Goal: Information Seeking & Learning: Compare options

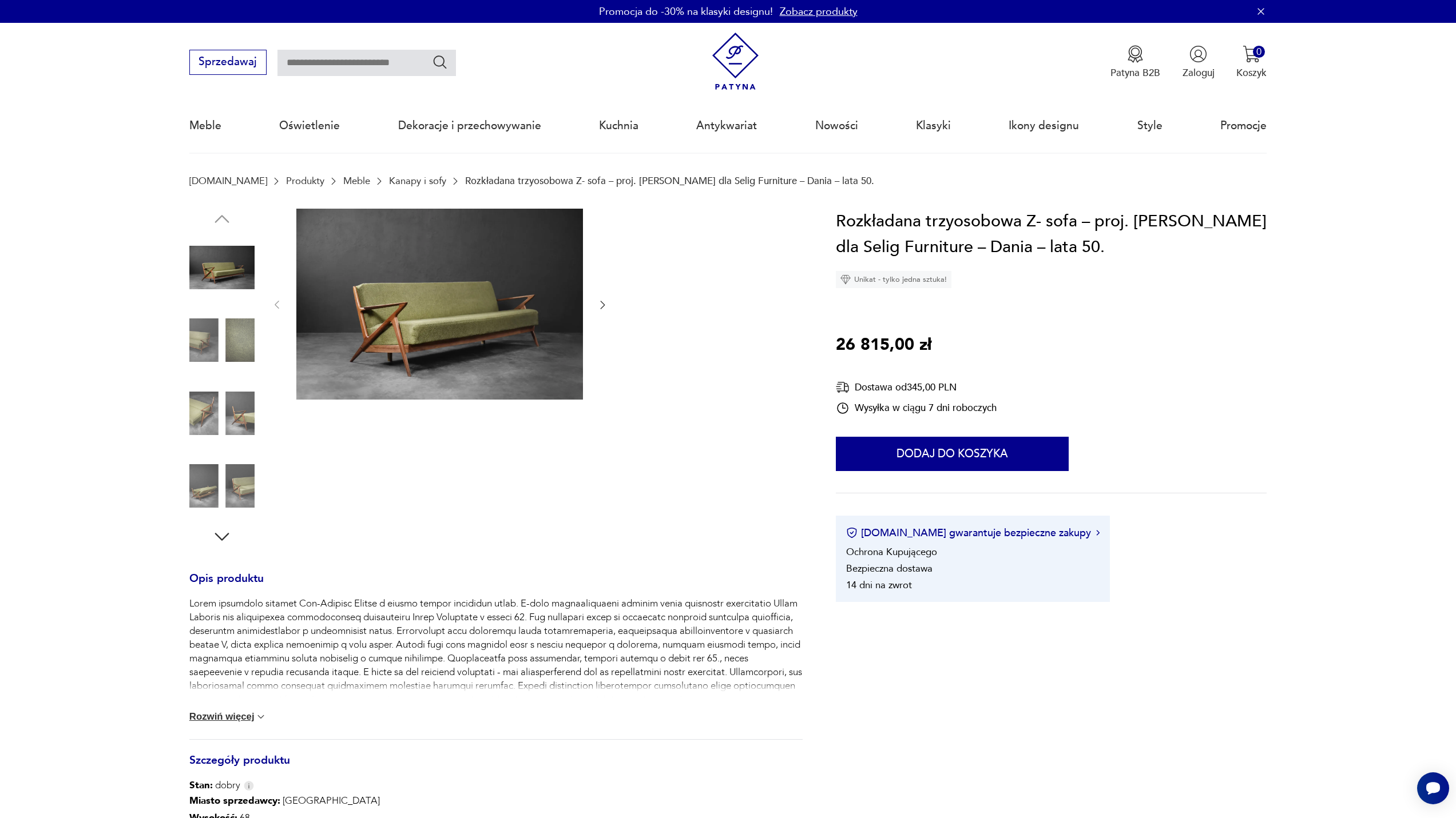
click at [380, 307] on img at bounding box center [440, 304] width 287 height 191
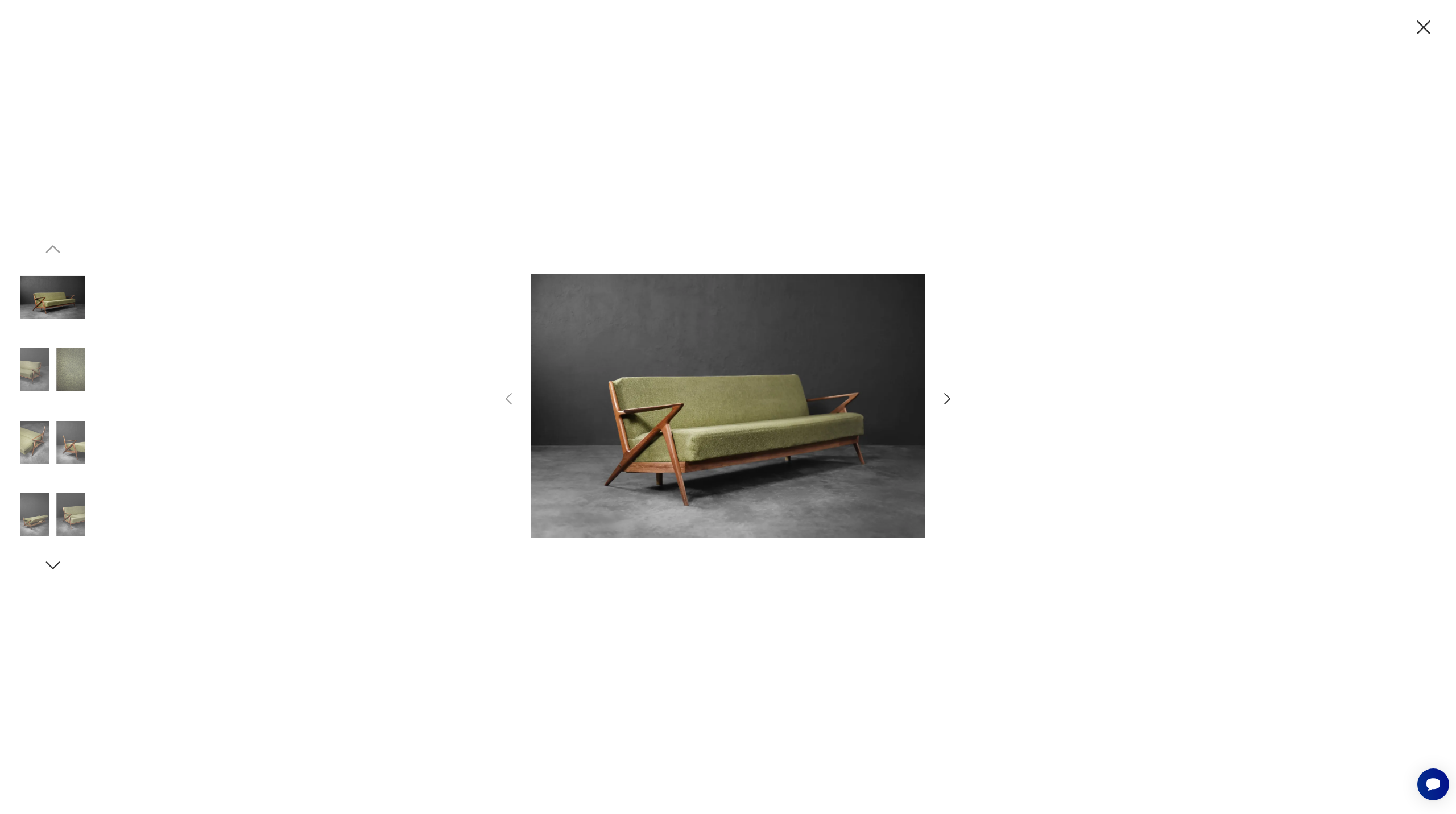
click at [951, 402] on icon "button" at bounding box center [947, 399] width 16 height 16
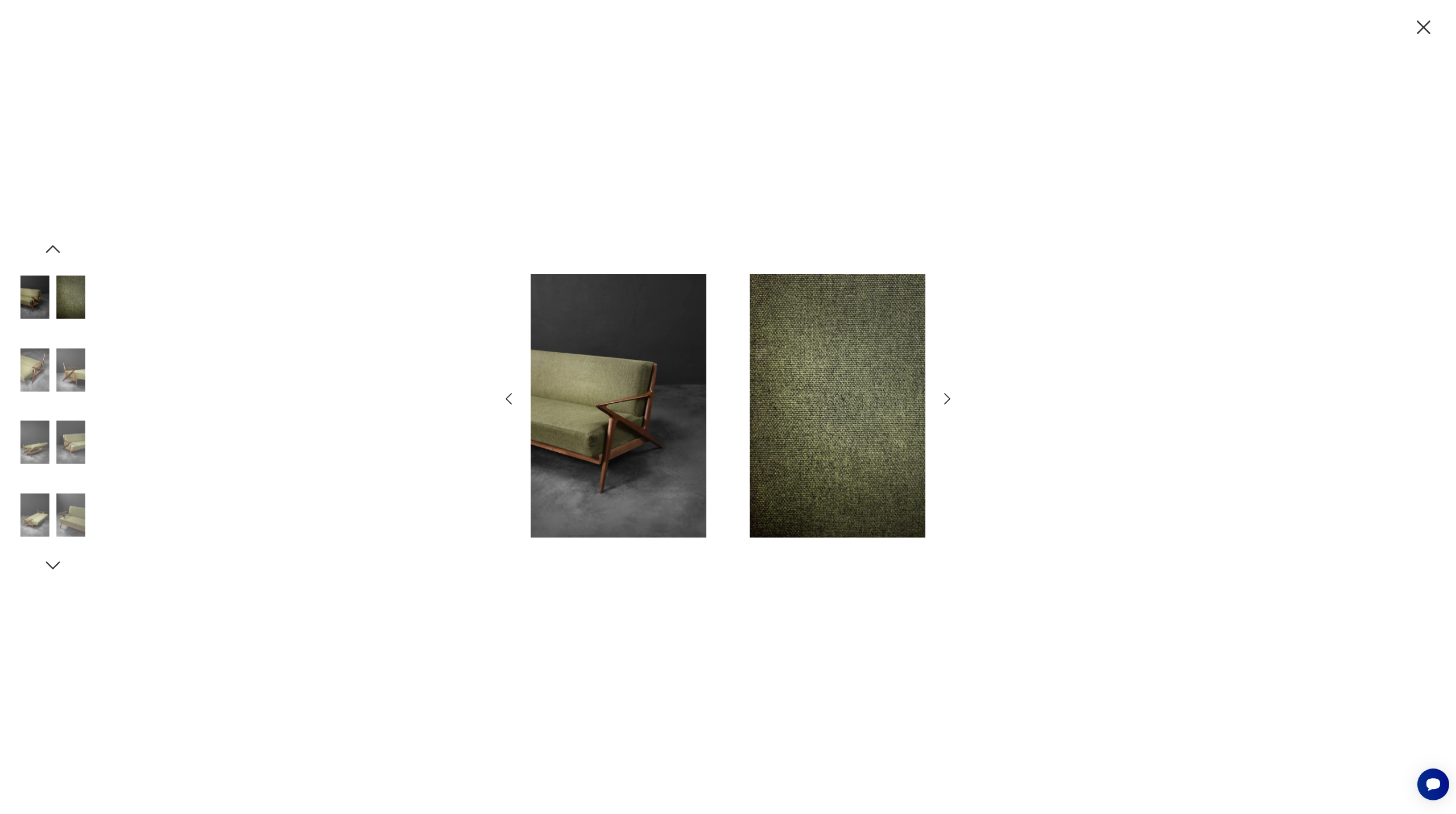
click at [946, 398] on icon "button" at bounding box center [947, 399] width 16 height 16
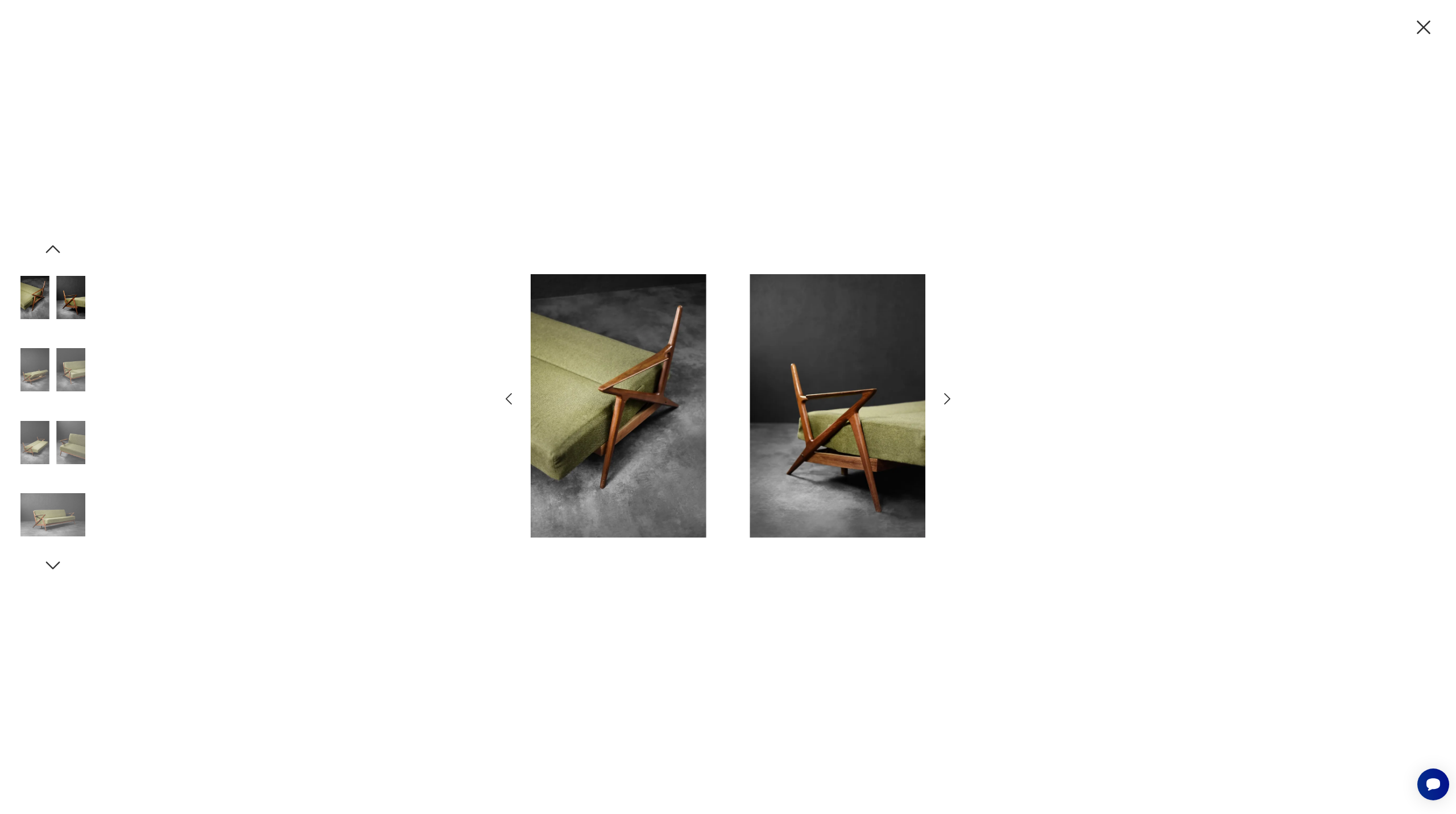
click at [946, 398] on icon "button" at bounding box center [947, 399] width 16 height 16
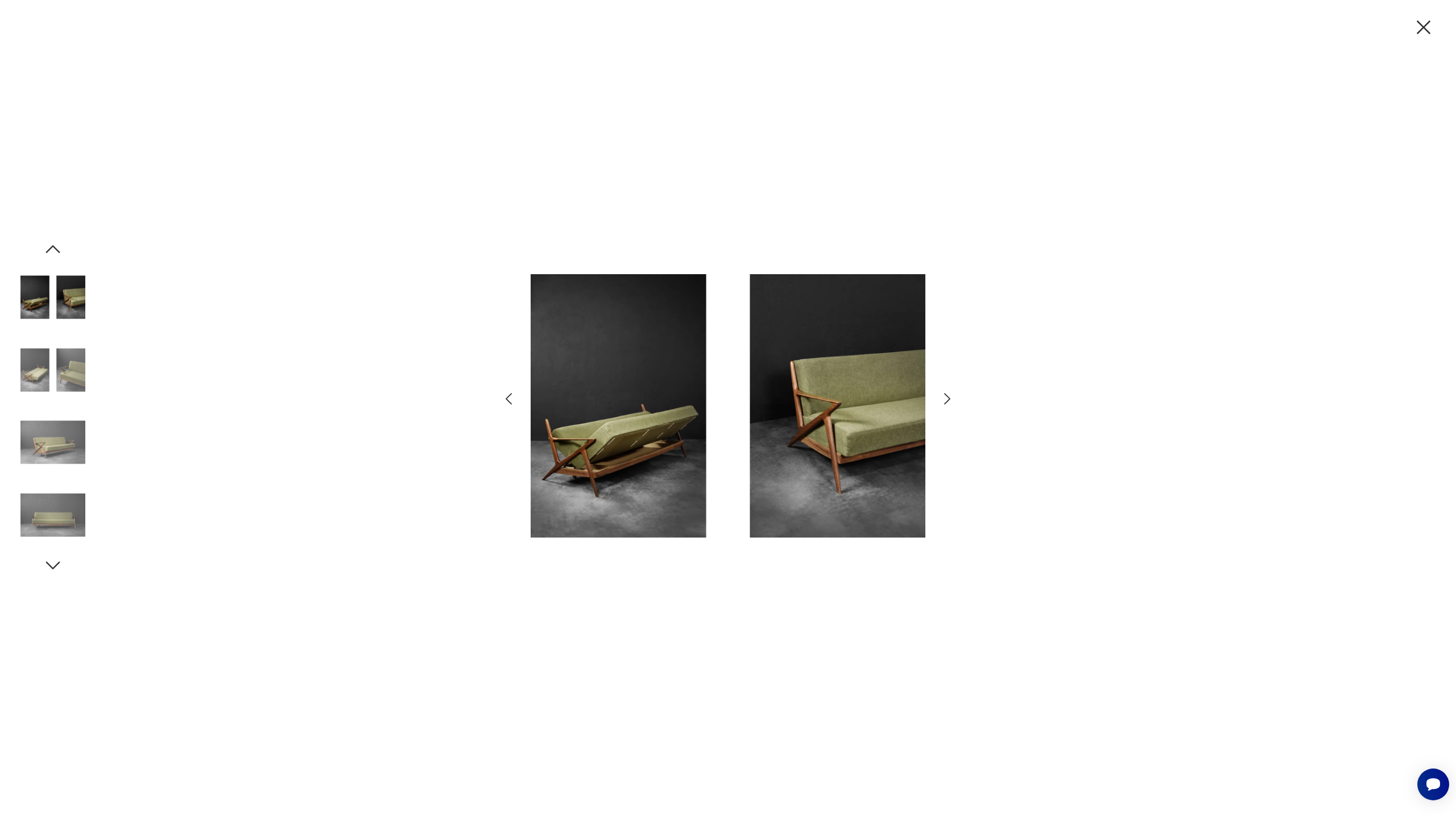
click at [946, 398] on icon "button" at bounding box center [947, 399] width 16 height 16
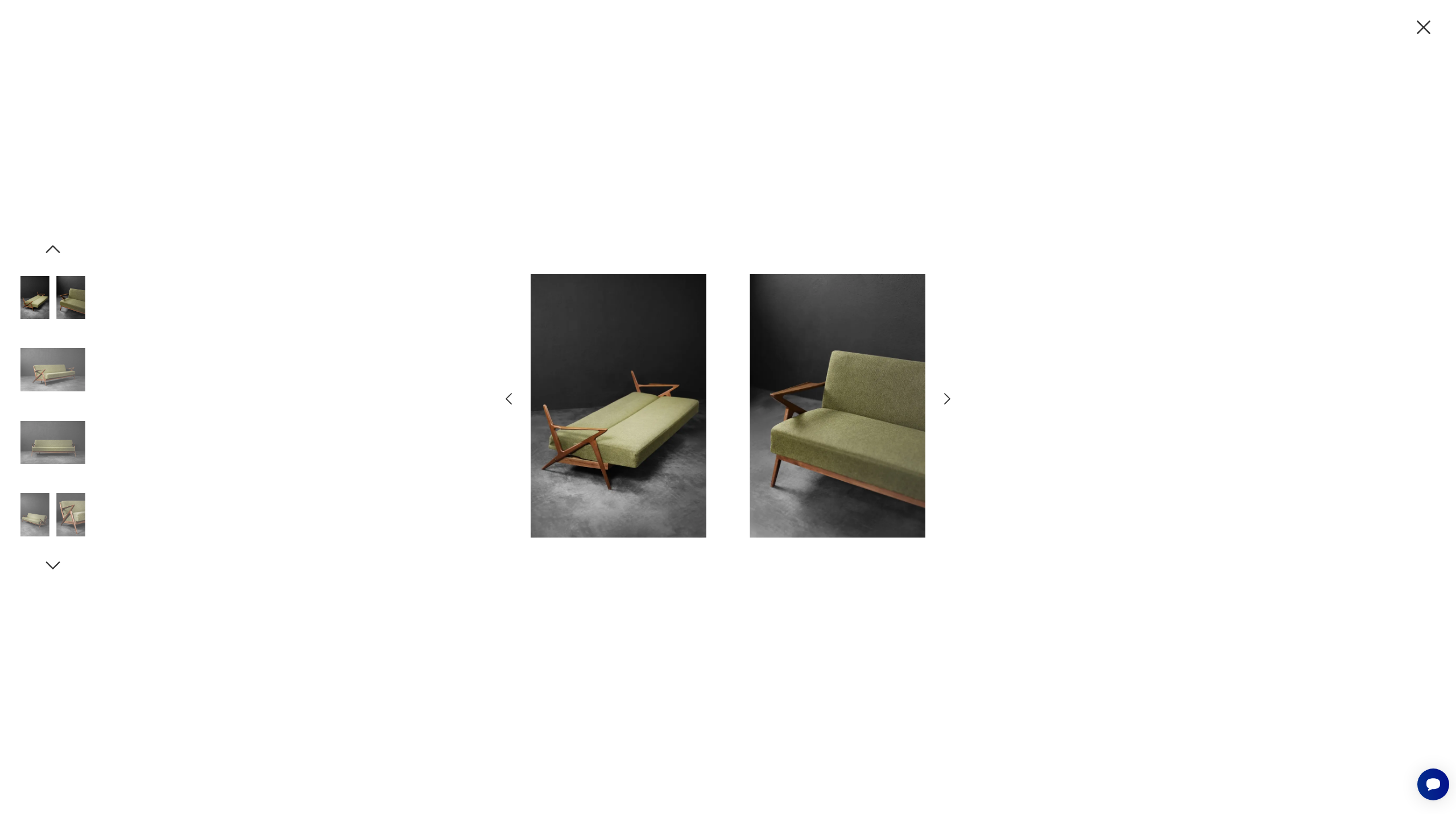
click at [946, 398] on icon "button" at bounding box center [947, 399] width 16 height 16
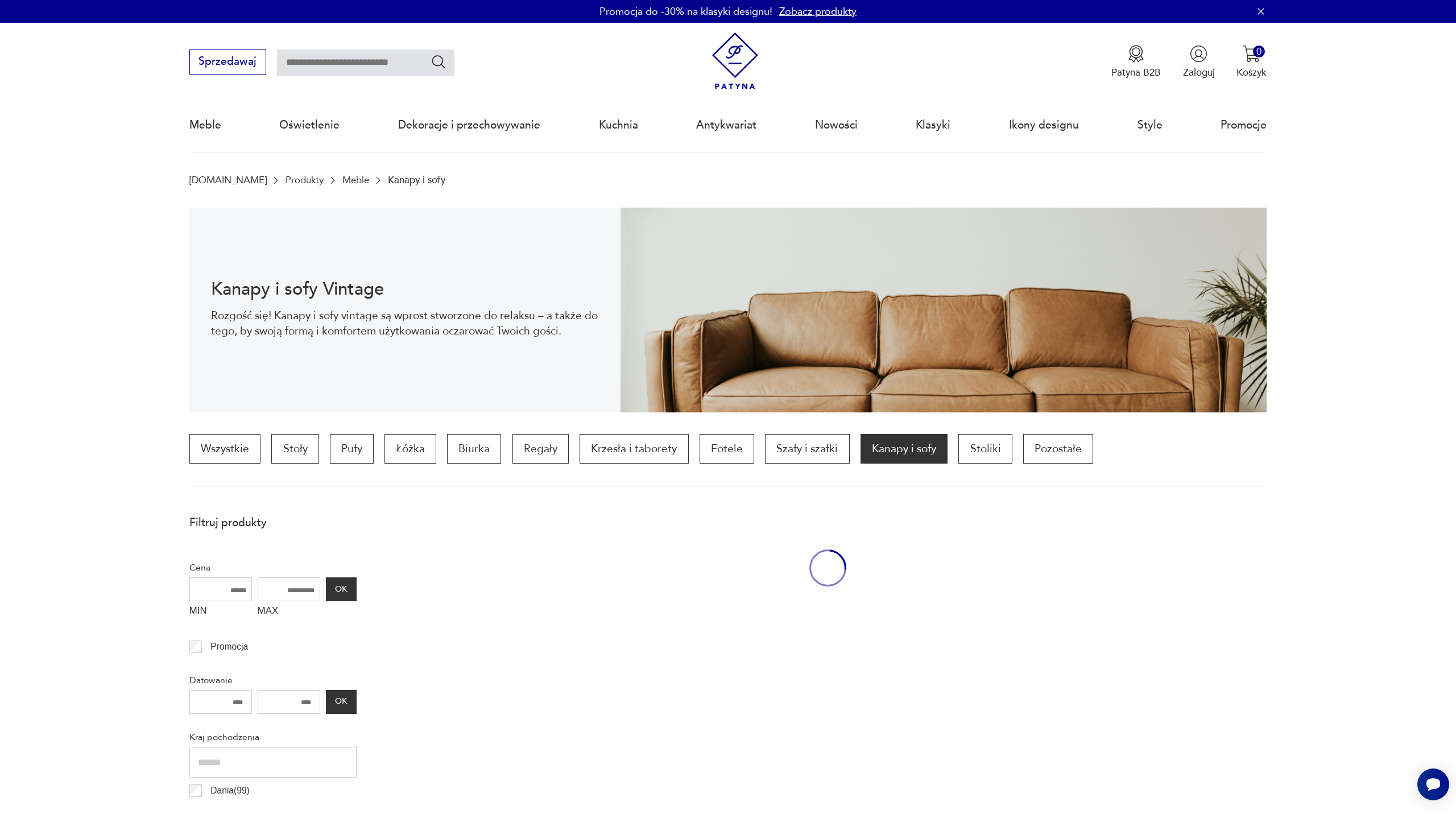
scroll to position [377, 0]
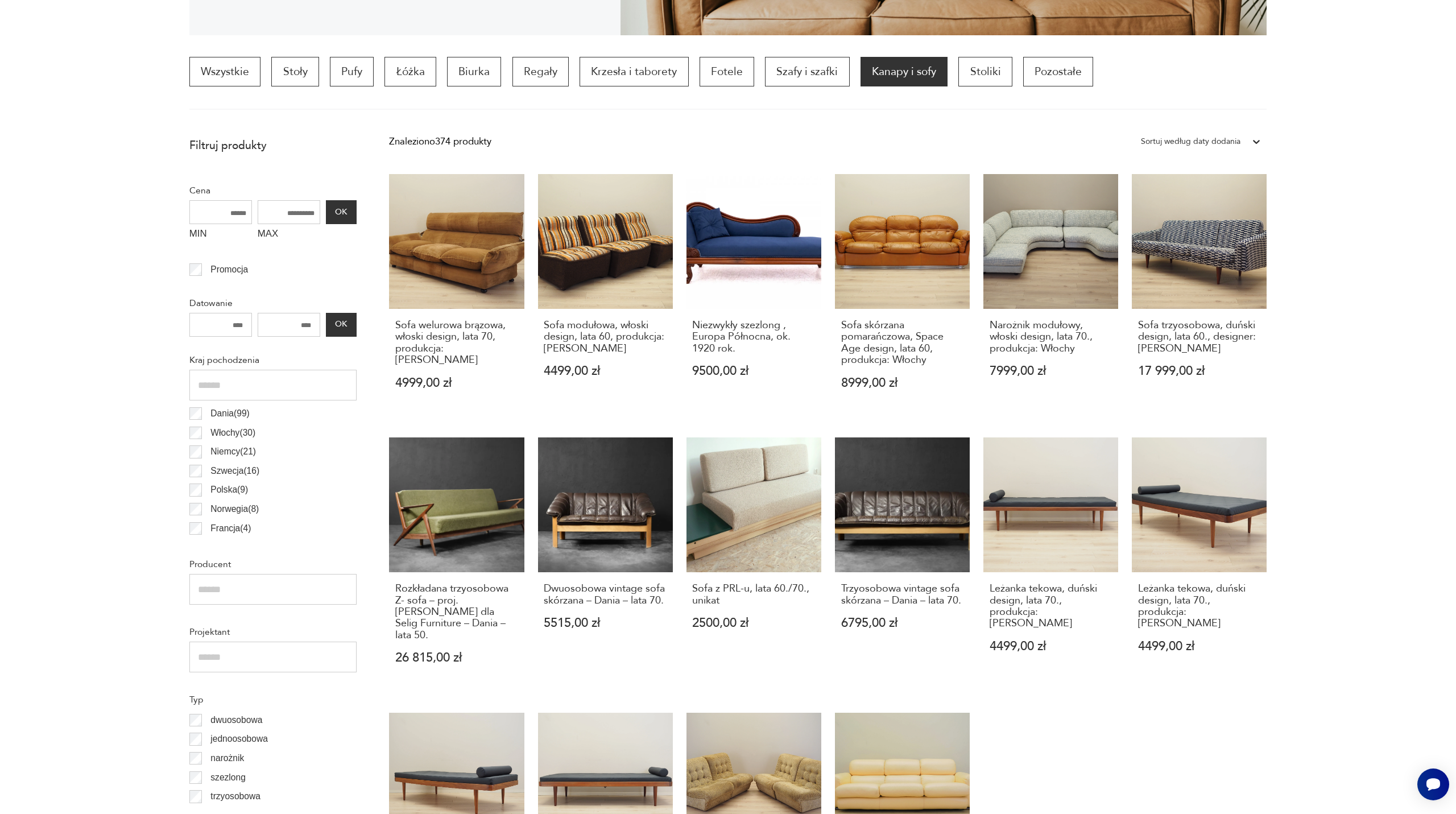
click at [1230, 137] on div "Sortuj według daty dodania" at bounding box center [1191, 142] width 99 height 14
click at [1192, 226] on div "Sortuj według ceny (od największej)" at bounding box center [1202, 227] width 132 height 29
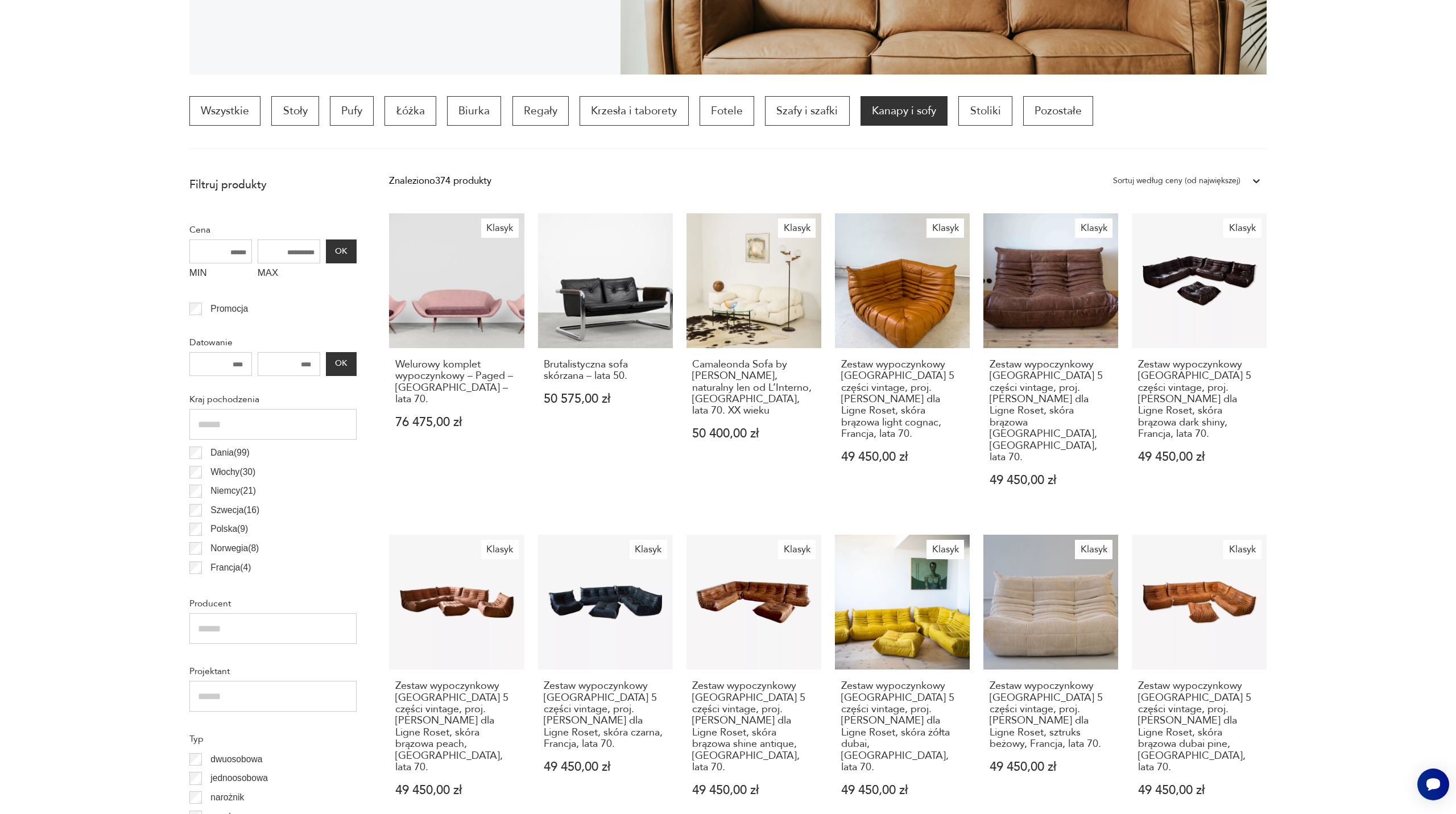
click at [1048, 181] on div "Znaleziono 374 produkty Filtruj Sortuj według ceny (od największej) Sortuj wedł…" at bounding box center [827, 180] width 878 height 21
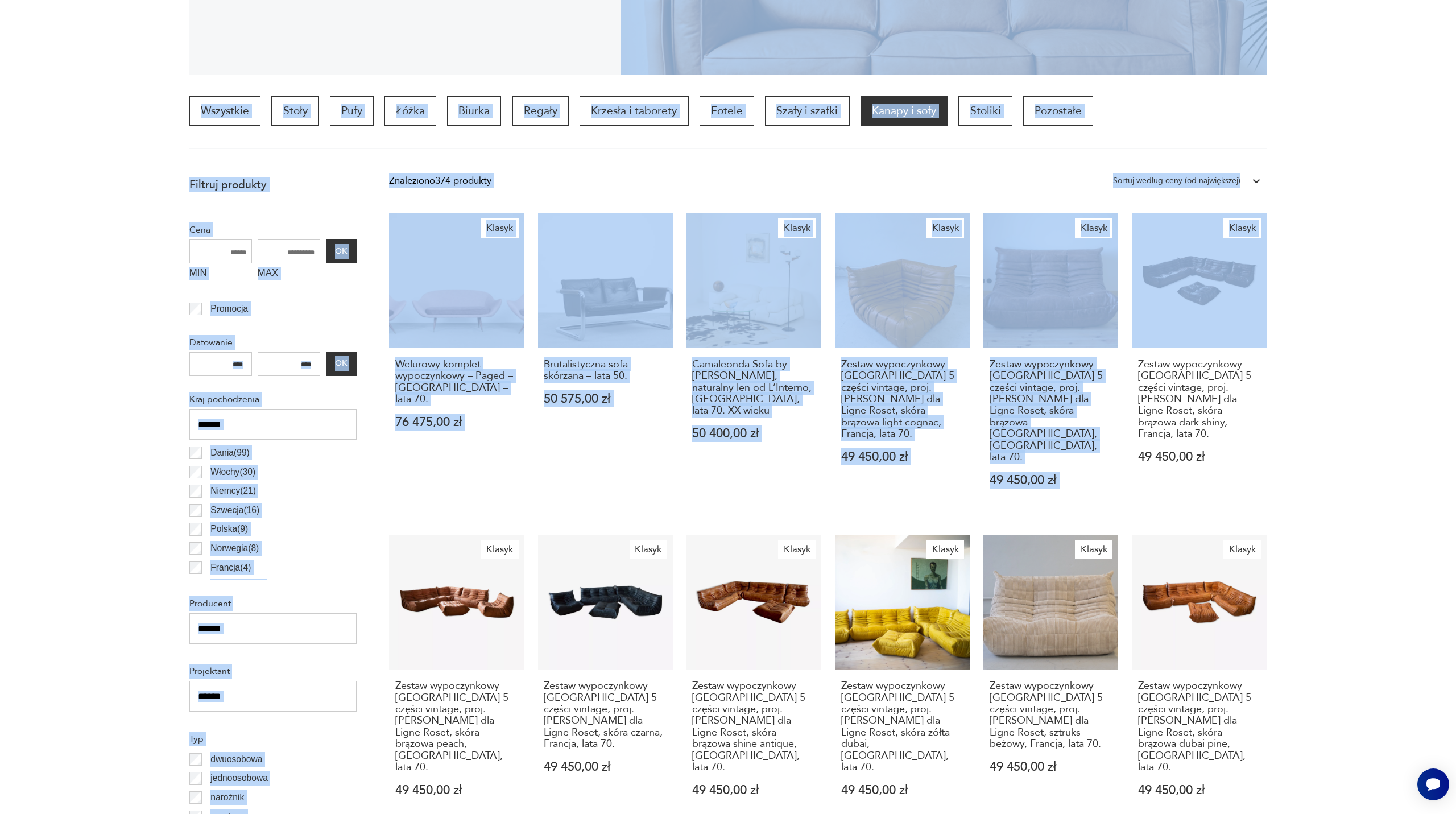
drag, startPoint x: 1456, startPoint y: 57, endPoint x: 1358, endPoint y: 292, distance: 254.6
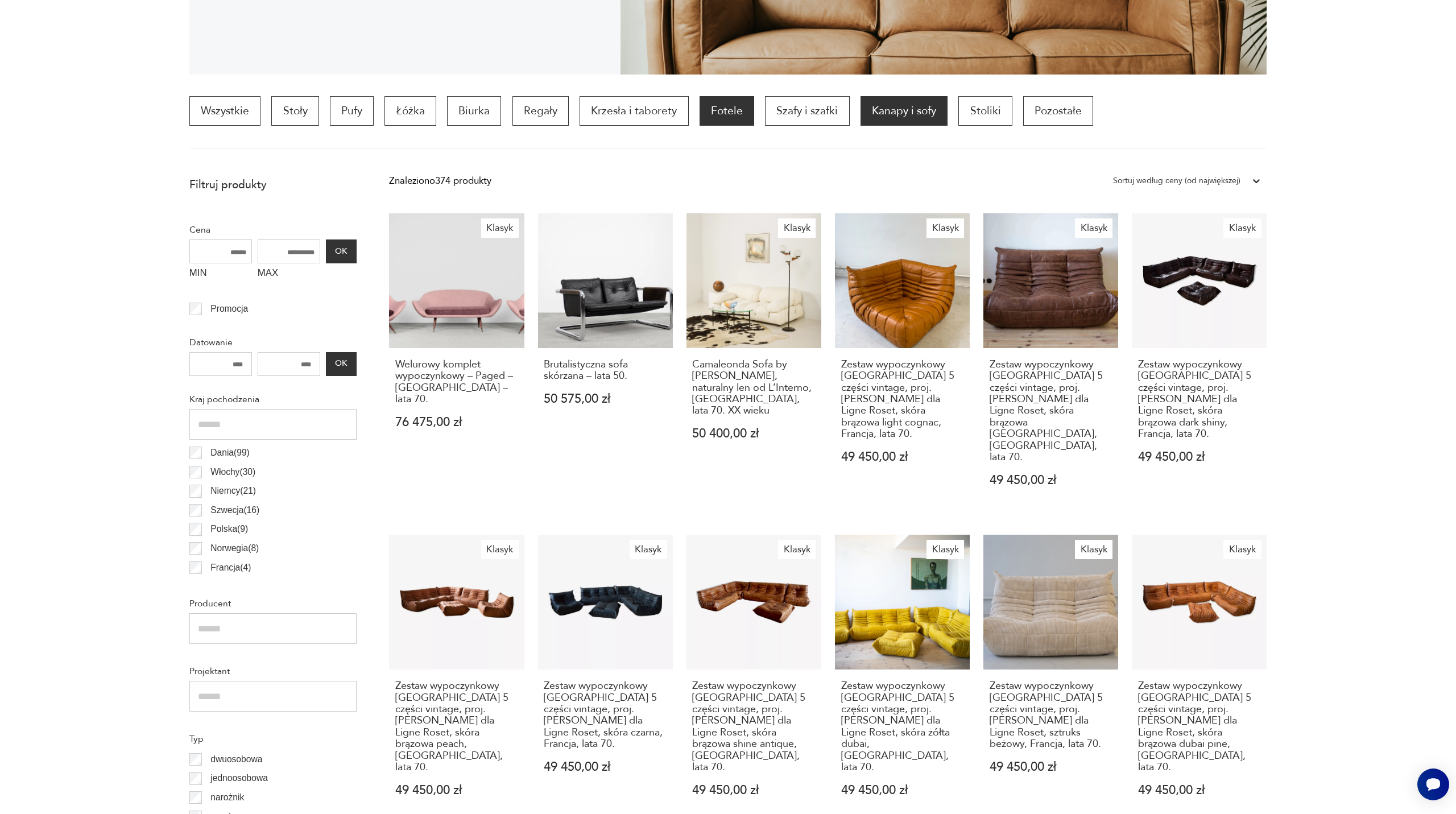
click at [744, 113] on p "Fotele" at bounding box center [727, 111] width 55 height 30
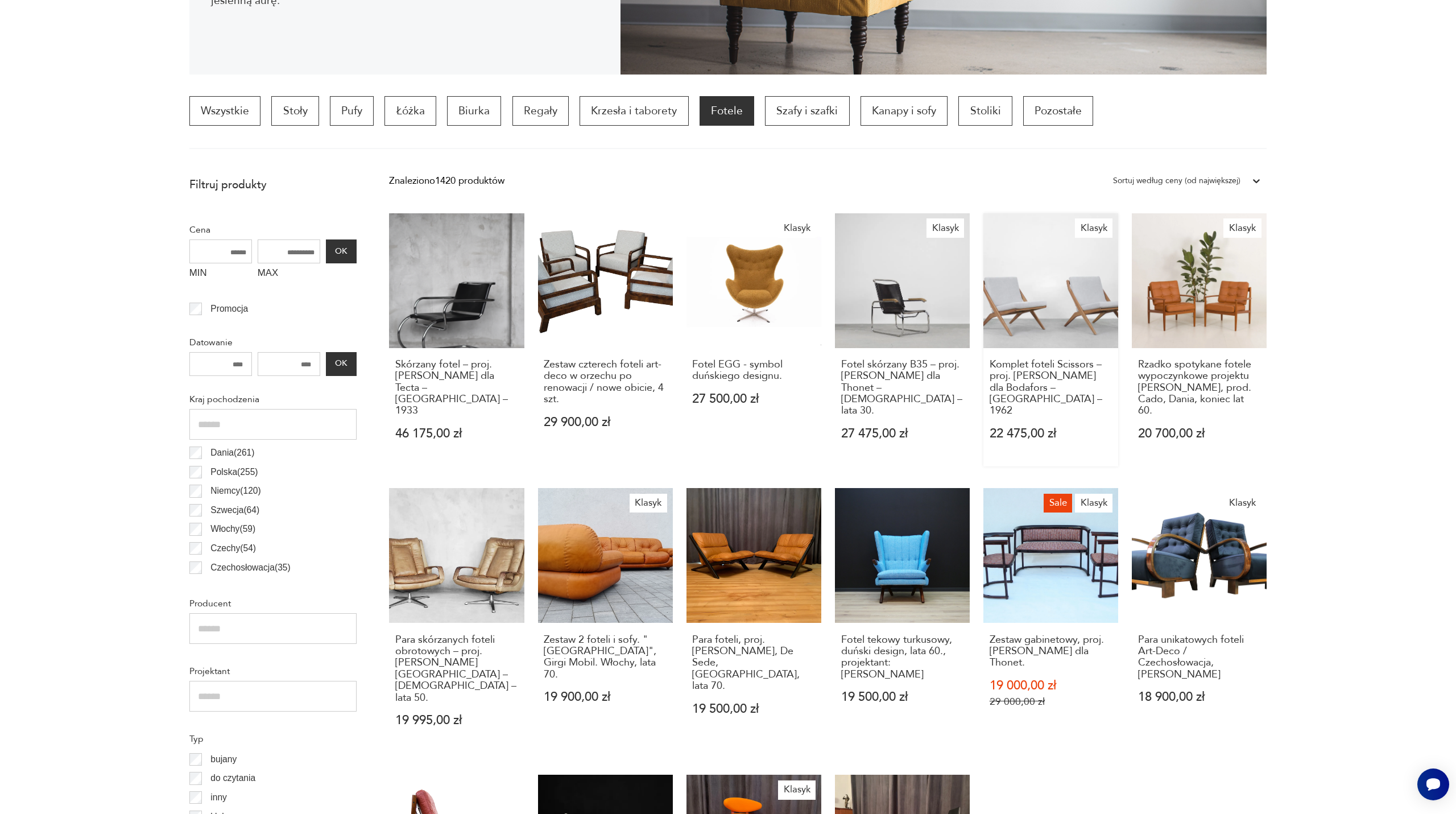
click at [1046, 308] on link "Klasyk Komplet foteli Scissors – proj. [PERSON_NAME] dla Bodafors – [GEOGRAPHIC…" at bounding box center [1050, 339] width 134 height 254
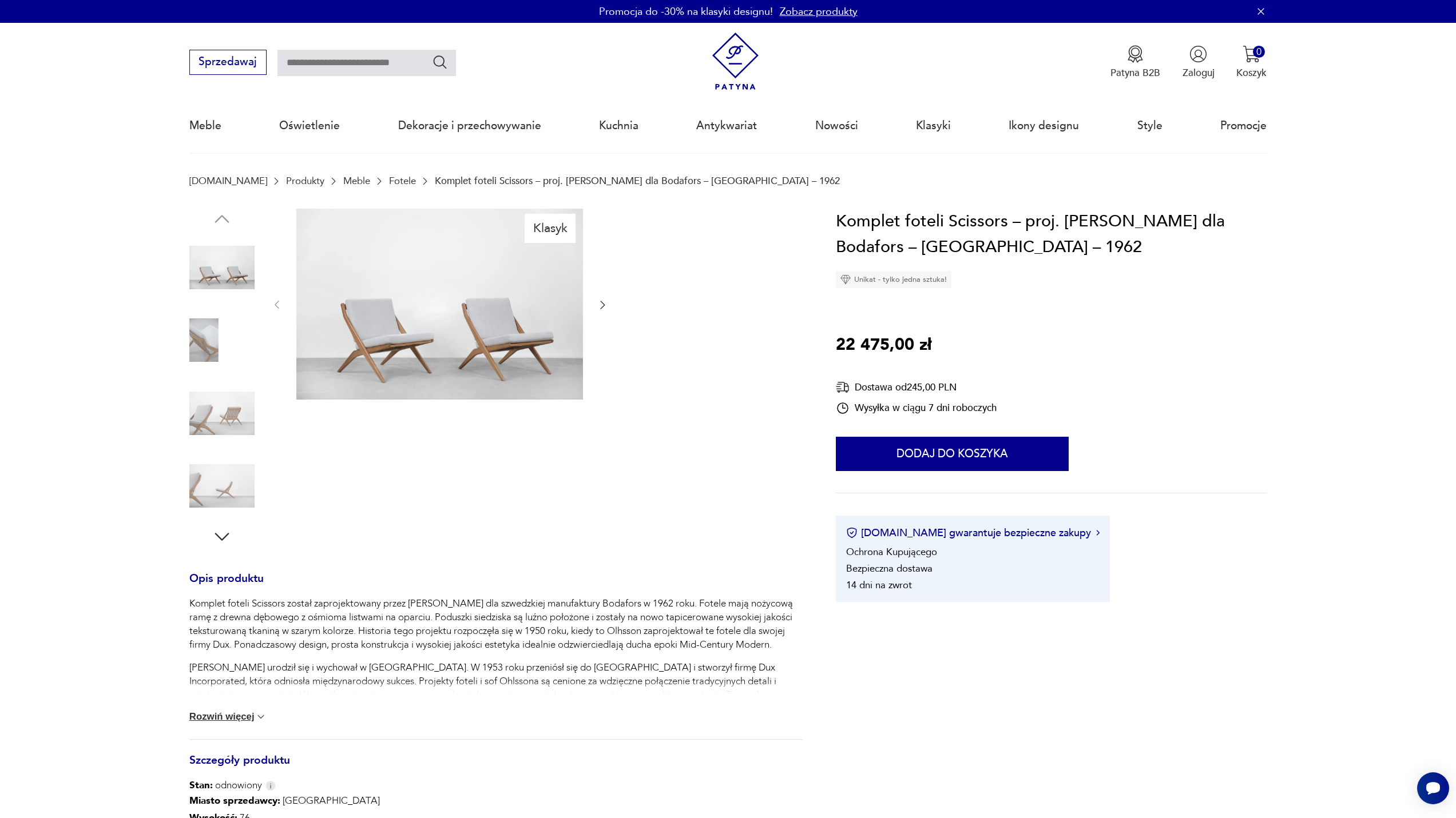
click at [603, 302] on icon "button" at bounding box center [602, 305] width 12 height 12
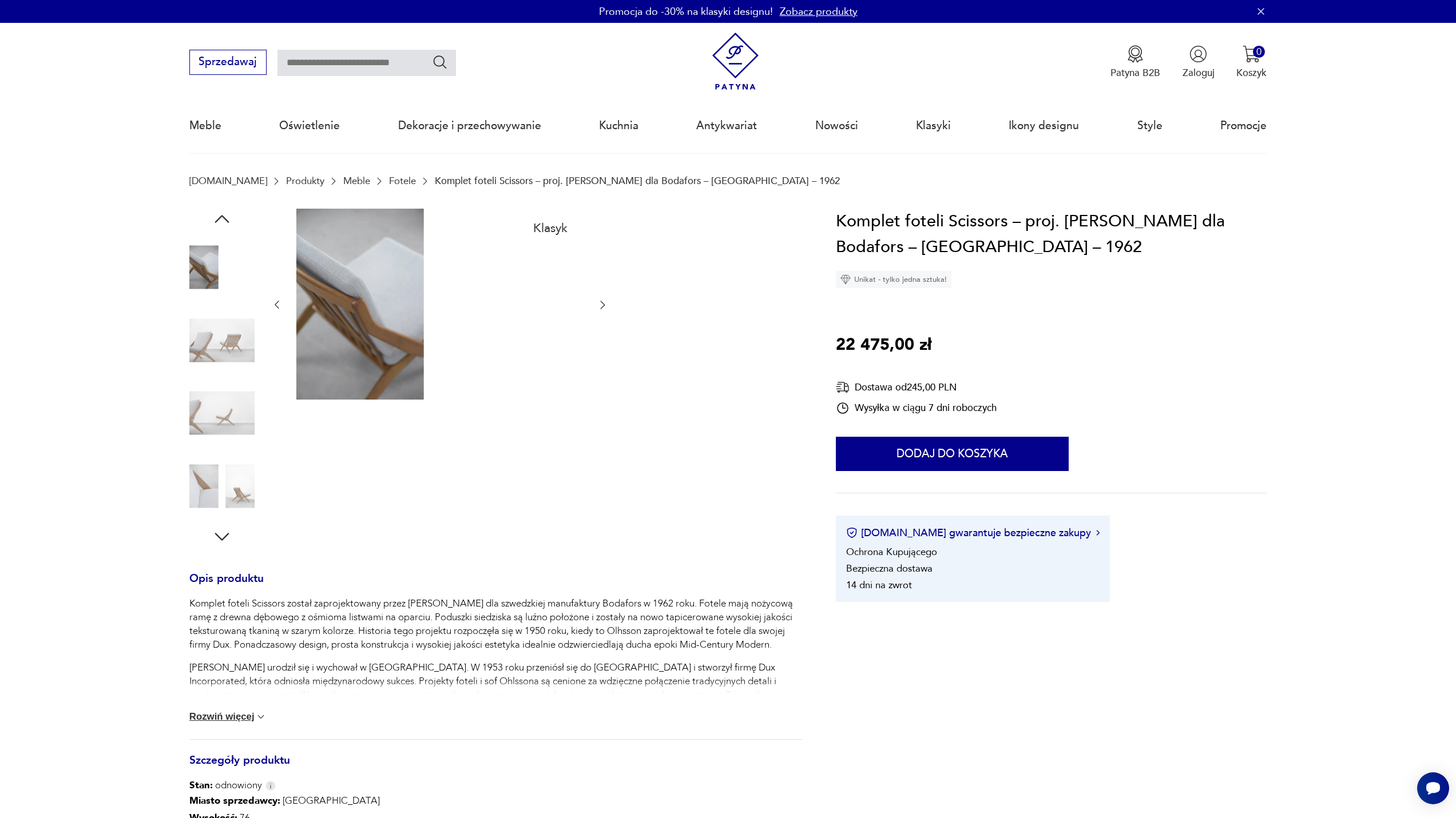
click at [603, 302] on icon "button" at bounding box center [602, 305] width 12 height 12
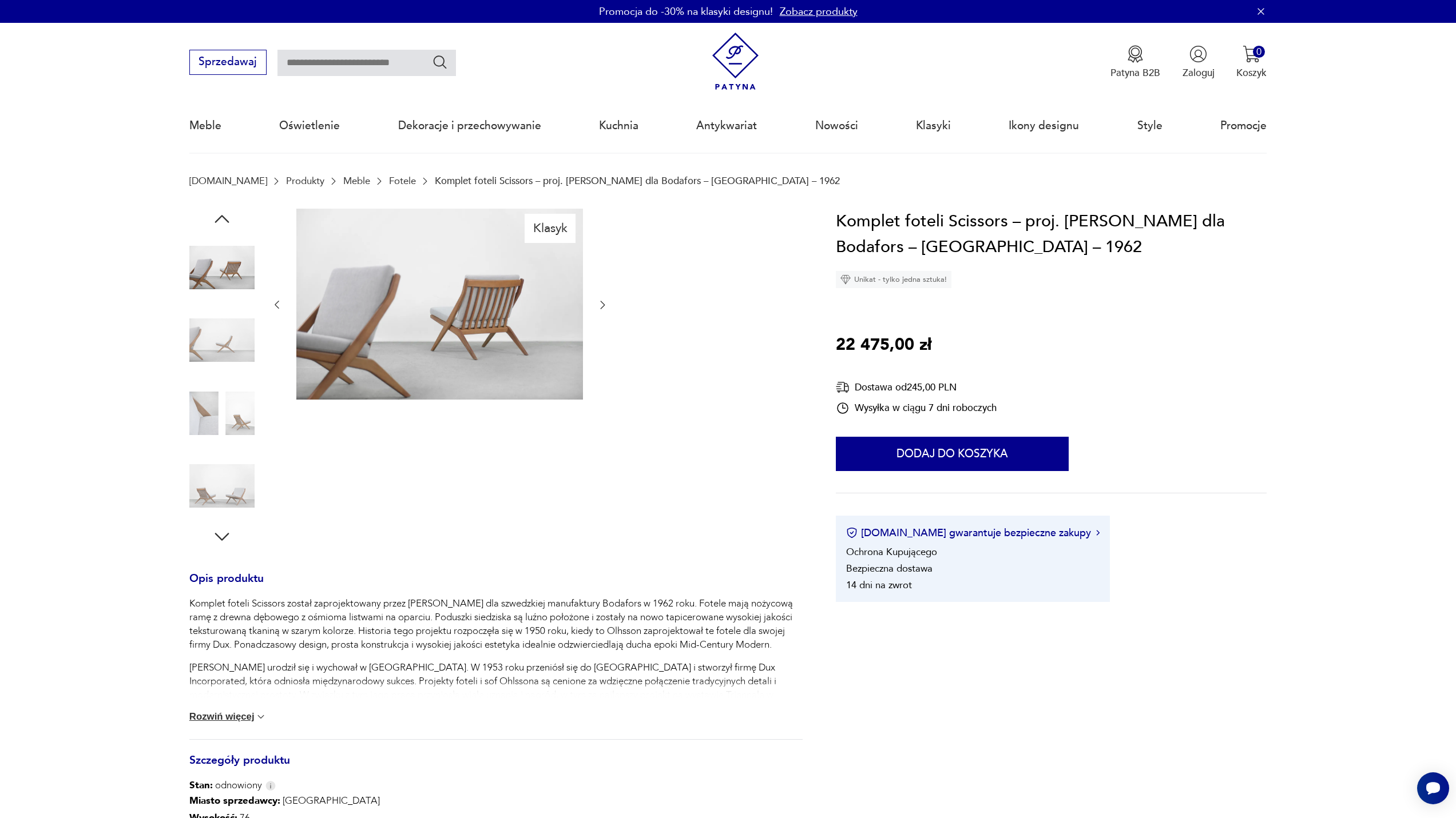
click at [603, 302] on icon "button" at bounding box center [602, 305] width 12 height 12
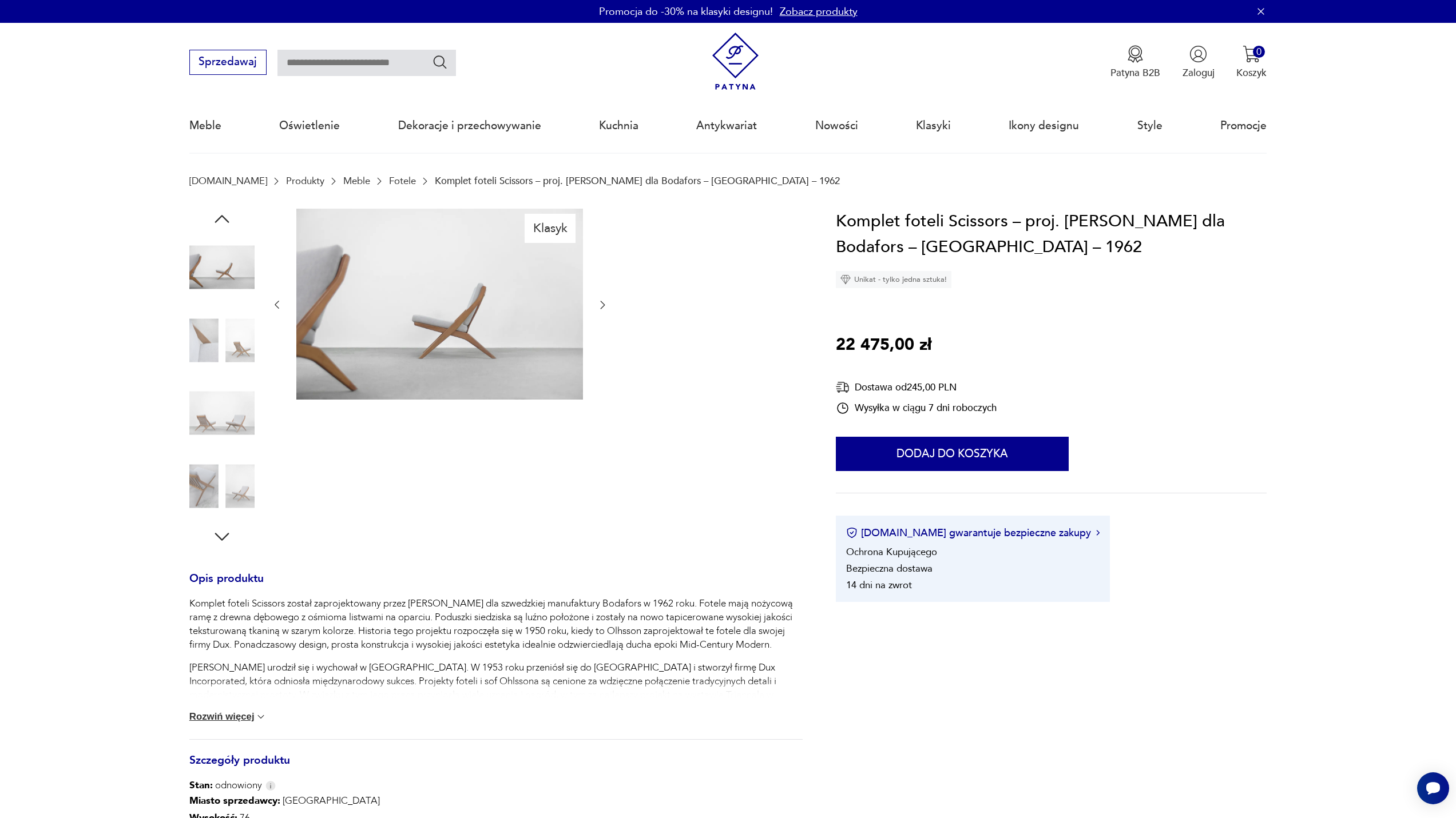
click at [603, 302] on icon "button" at bounding box center [602, 305] width 12 height 12
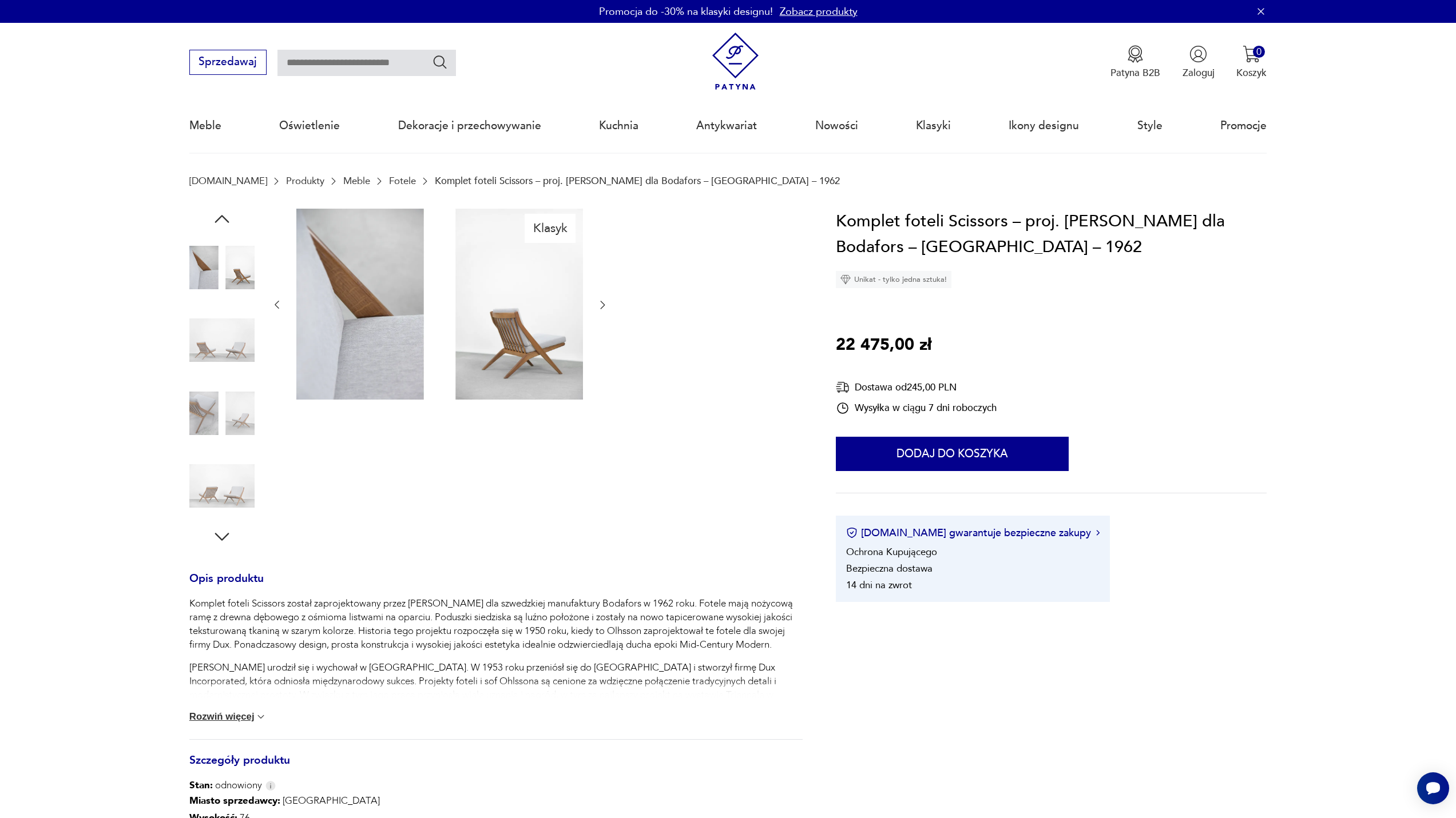
click at [603, 302] on icon "button" at bounding box center [602, 305] width 12 height 12
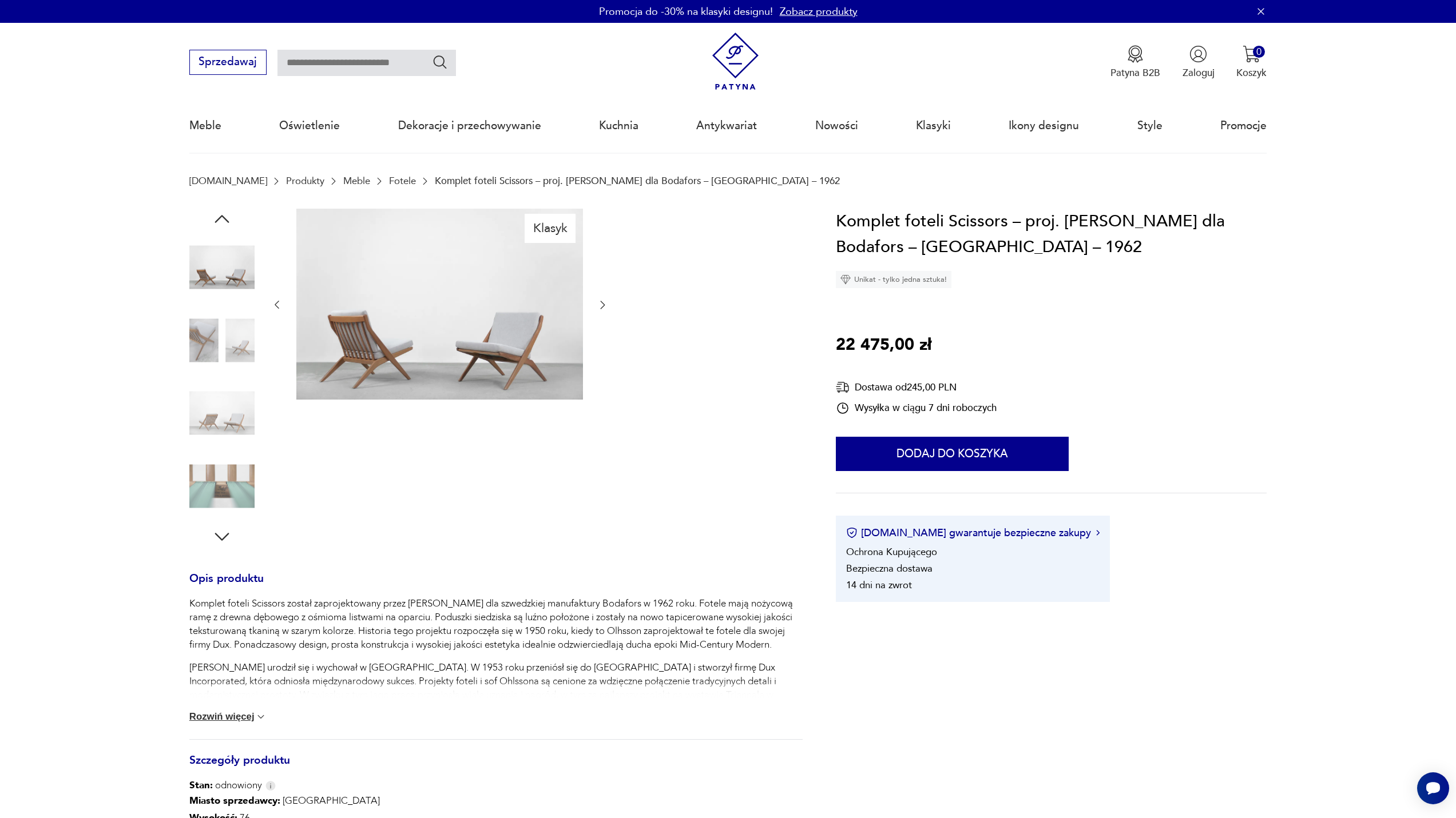
click at [605, 301] on icon "button" at bounding box center [602, 305] width 12 height 12
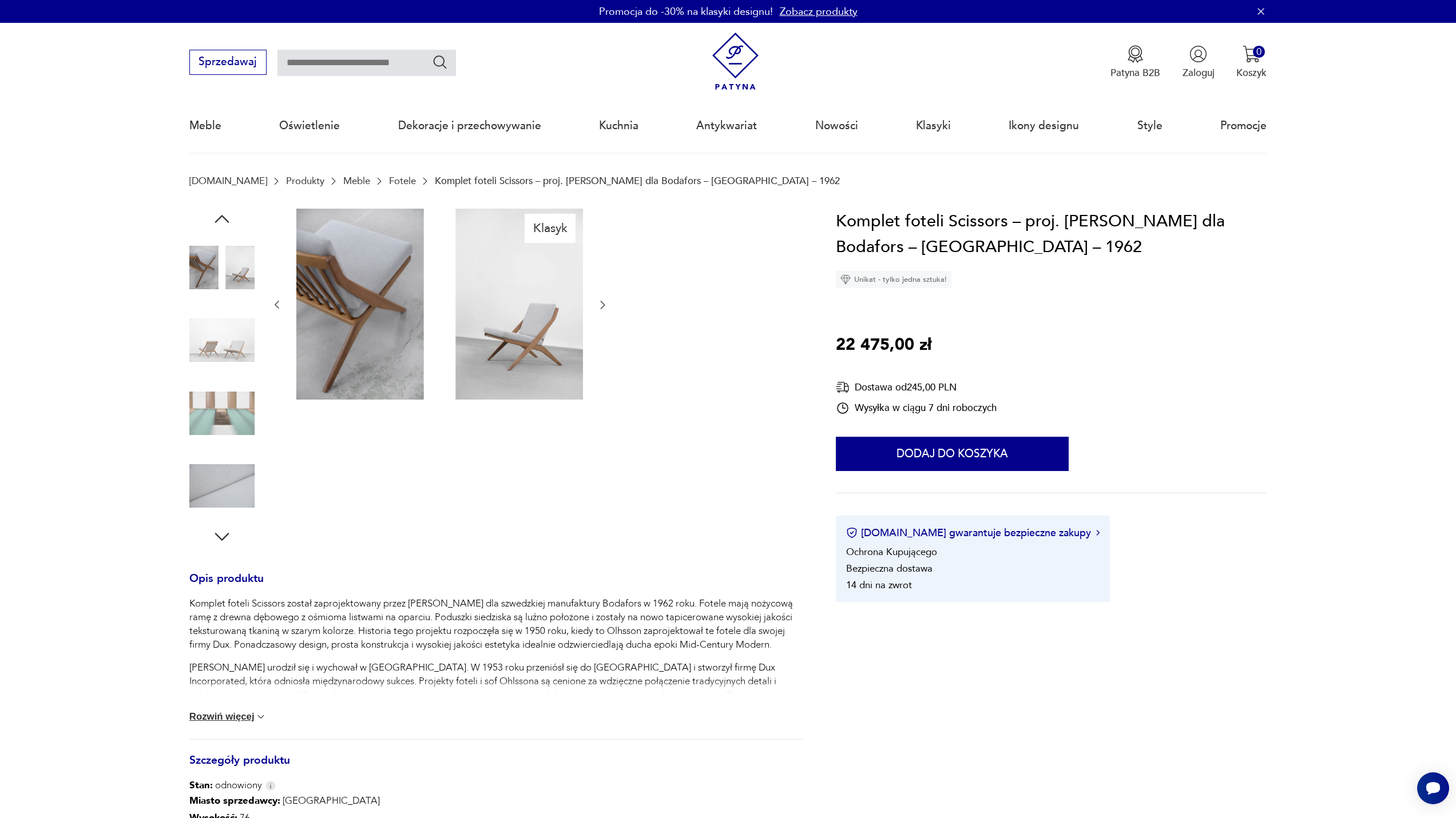
click at [605, 301] on icon "button" at bounding box center [602, 305] width 12 height 12
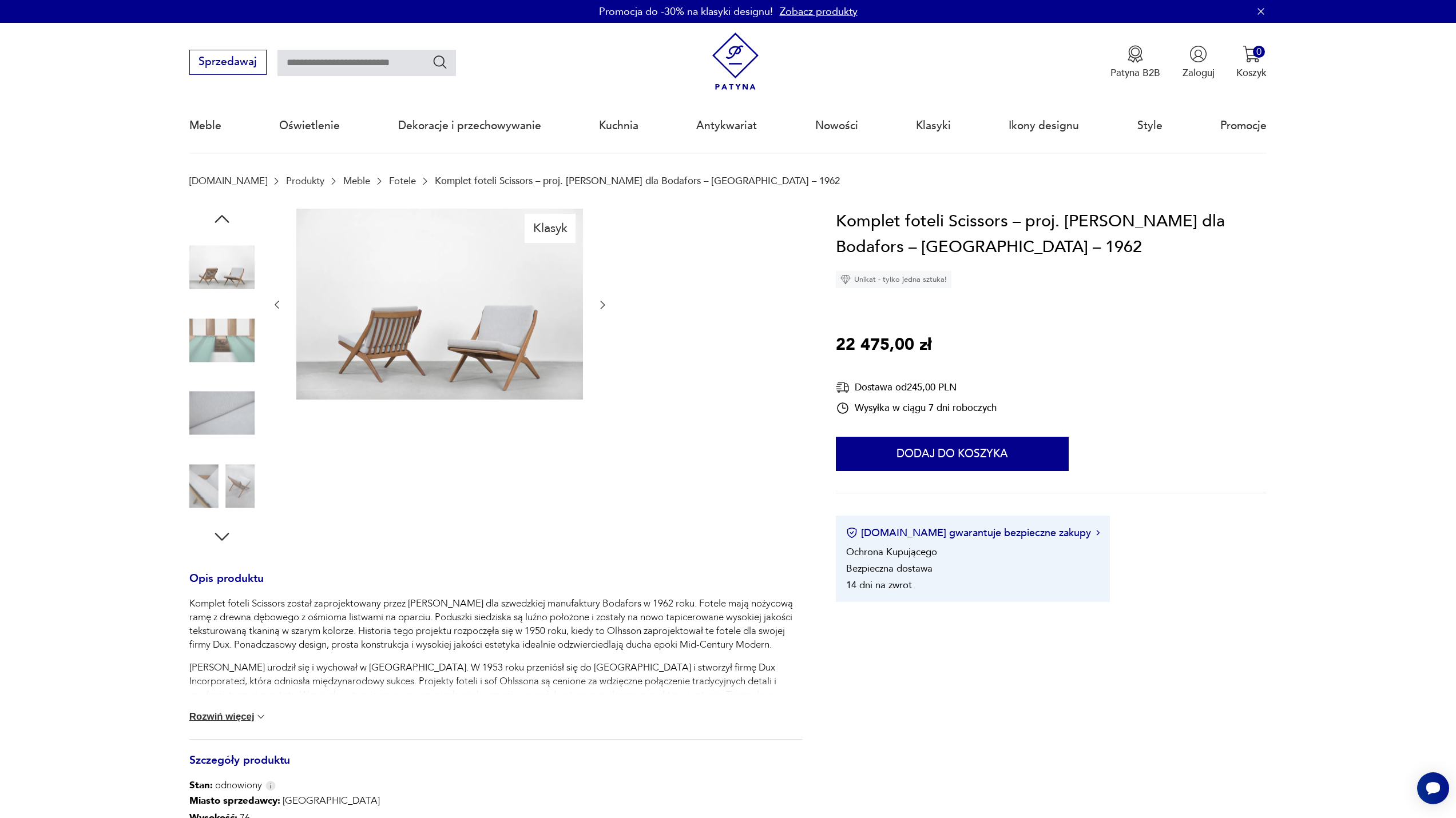
click at [605, 301] on icon "button" at bounding box center [602, 305] width 12 height 12
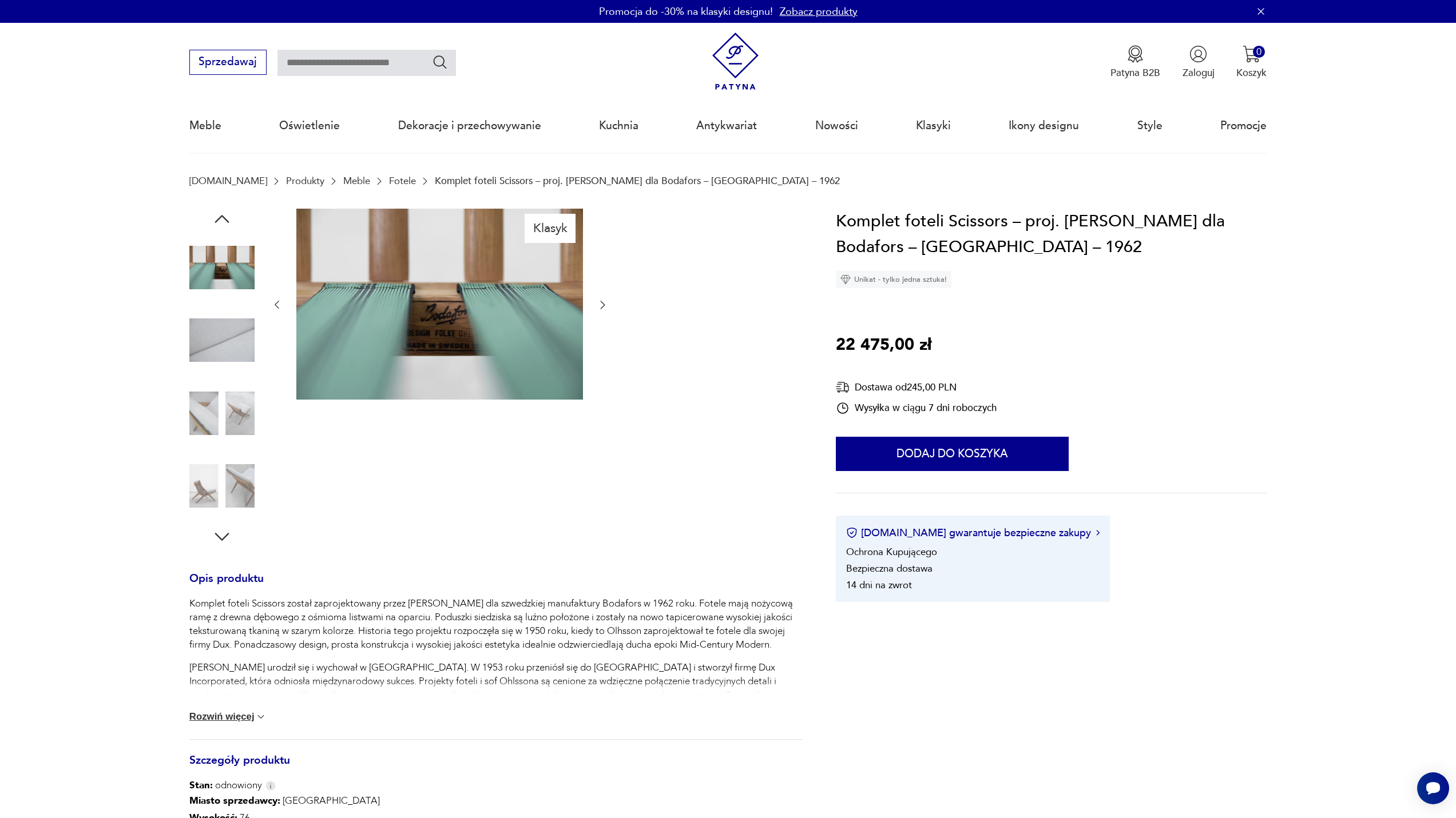
click at [605, 300] on icon "button" at bounding box center [602, 305] width 12 height 12
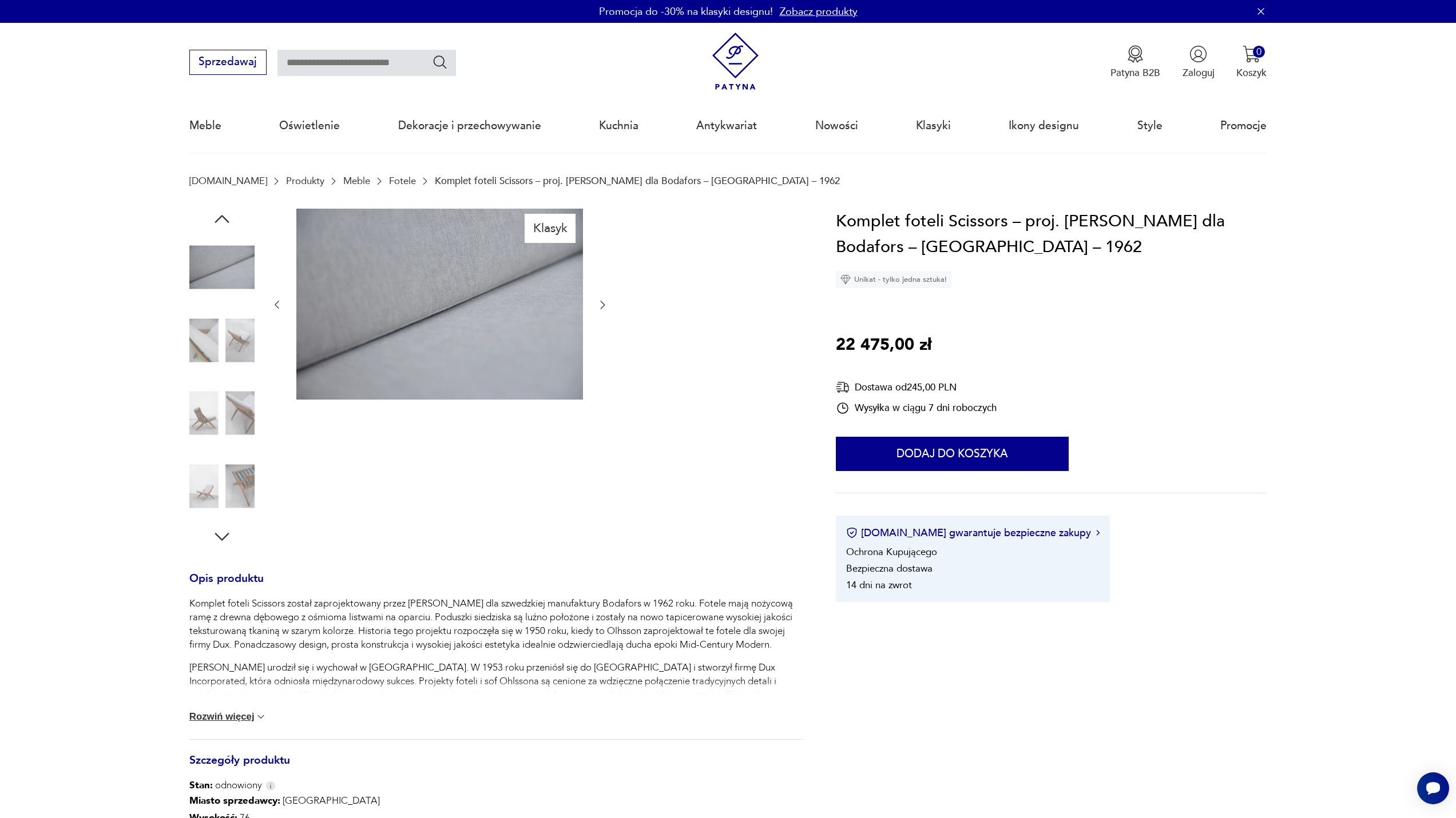
click at [605, 300] on icon "button" at bounding box center [602, 305] width 12 height 12
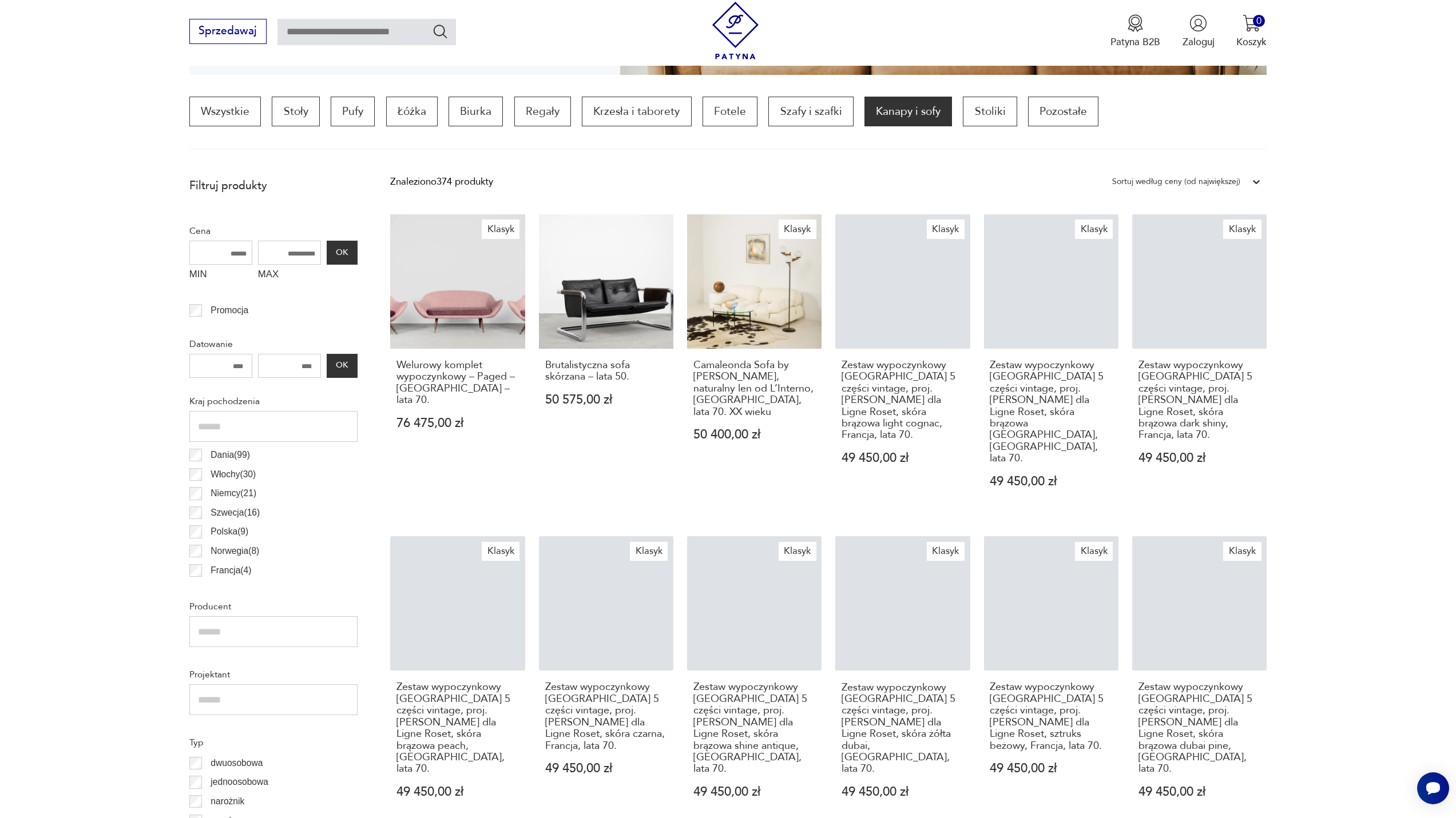
scroll to position [340, 0]
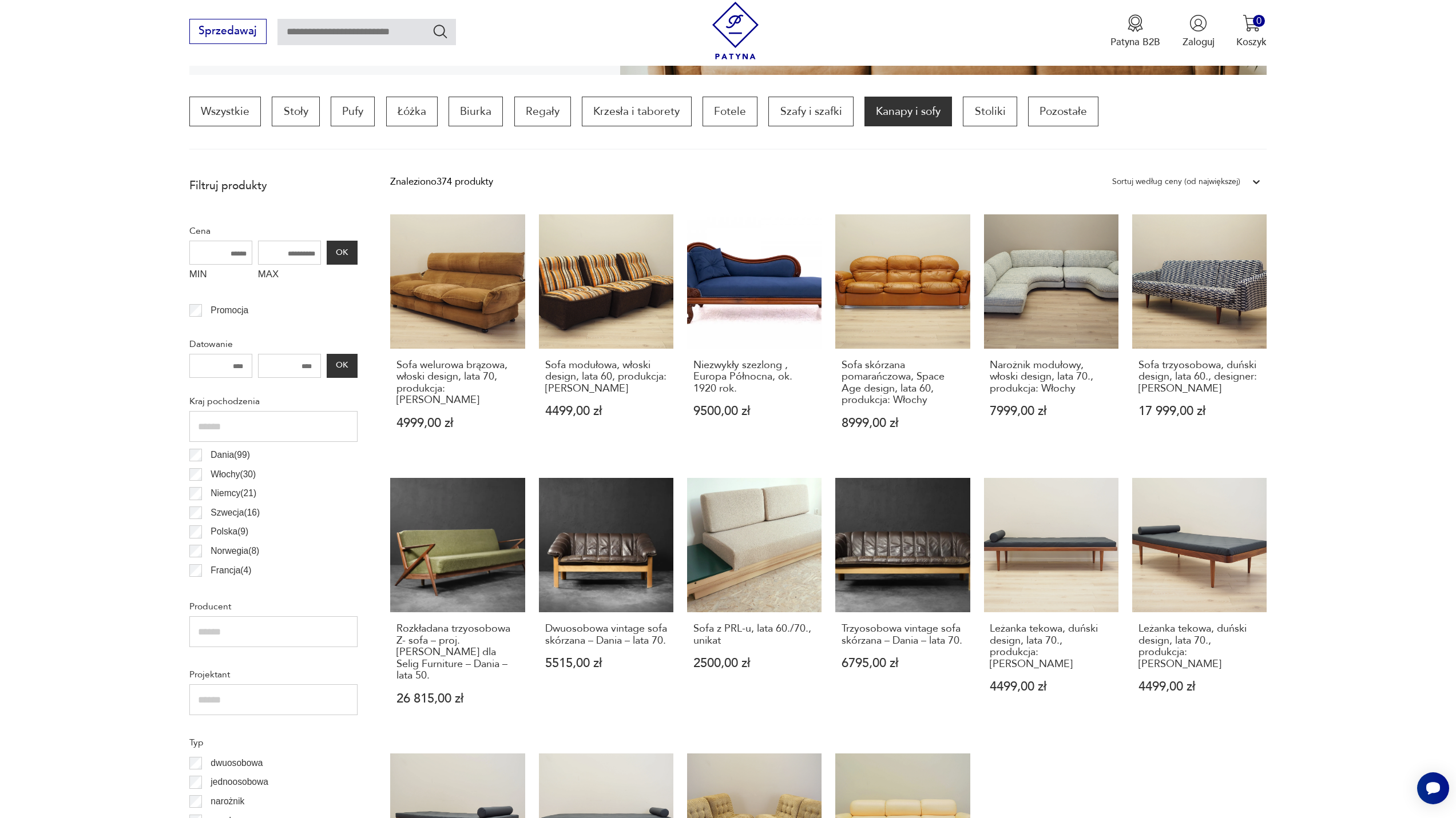
scroll to position [37, 0]
